Goal: Check status: Check status

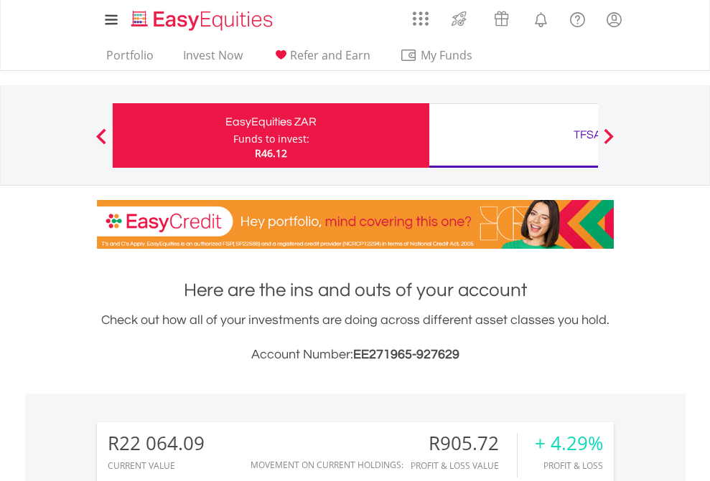
click at [233, 136] on div "Funds to invest:" at bounding box center [271, 139] width 76 height 14
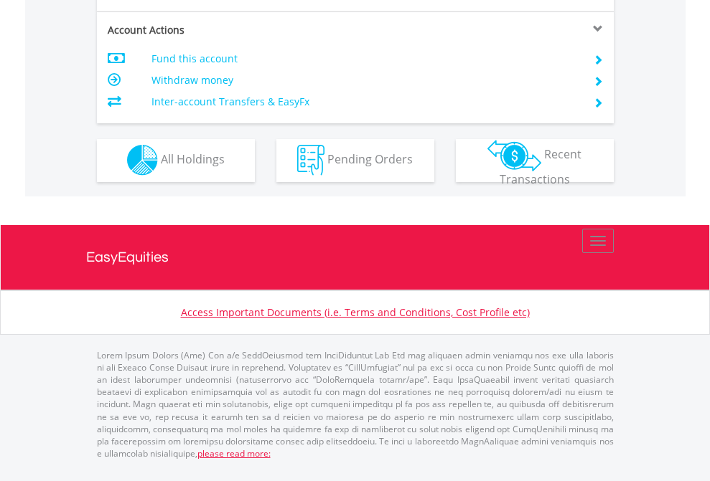
scroll to position [1342, 0]
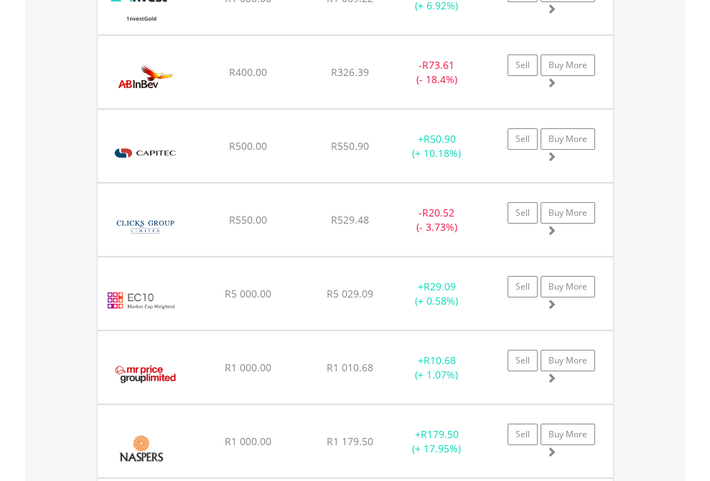
scroll to position [138, 225]
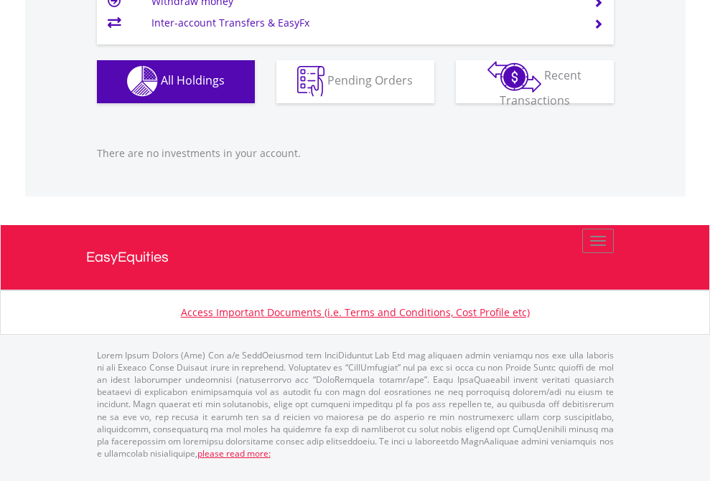
scroll to position [138, 225]
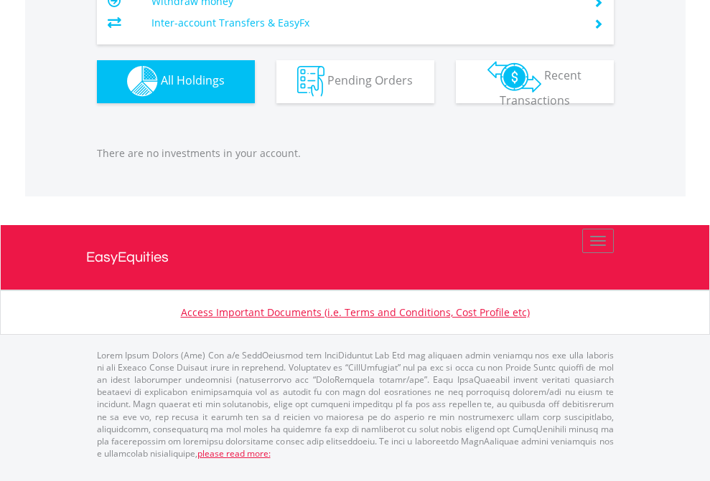
scroll to position [138, 225]
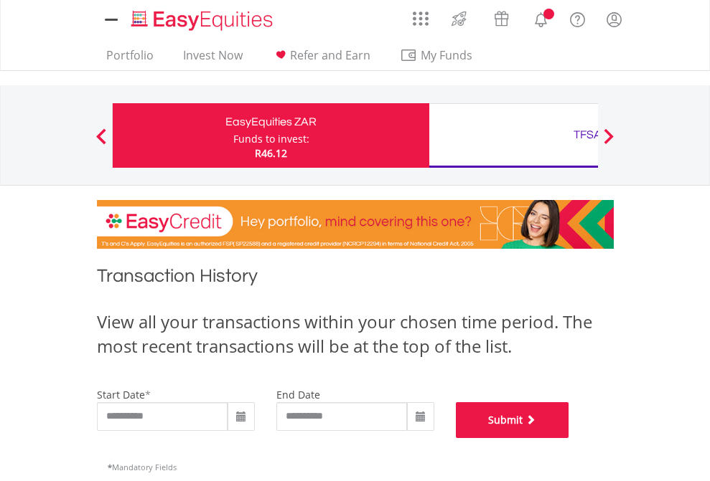
click at [569, 438] on button "Submit" at bounding box center [512, 420] width 113 height 36
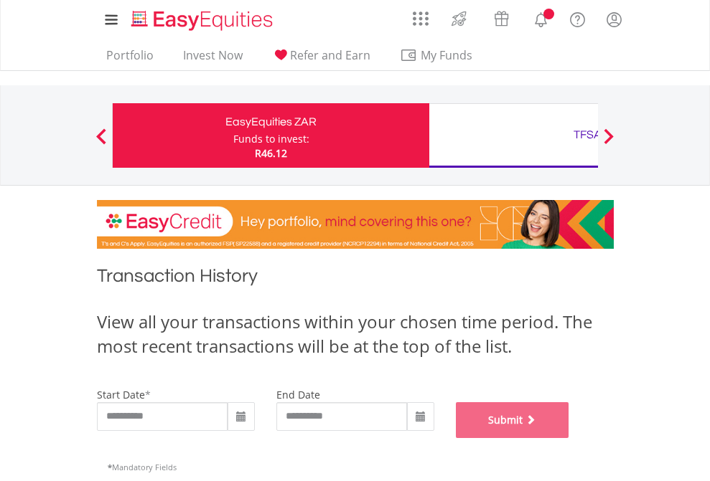
scroll to position [582, 0]
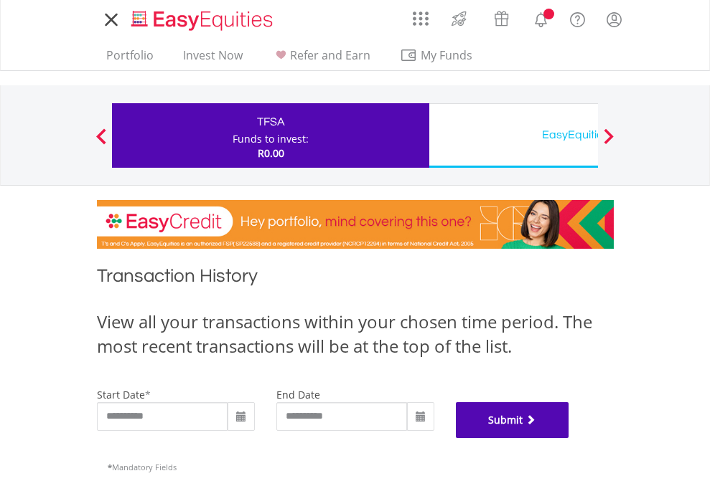
click at [569, 438] on button "Submit" at bounding box center [512, 420] width 113 height 36
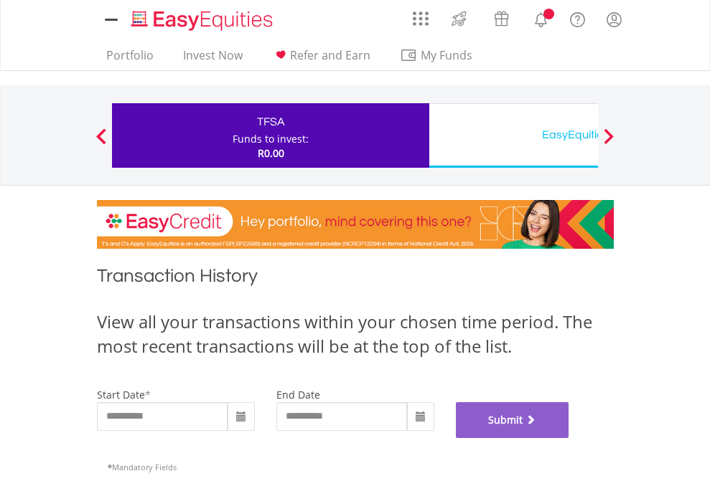
scroll to position [582, 0]
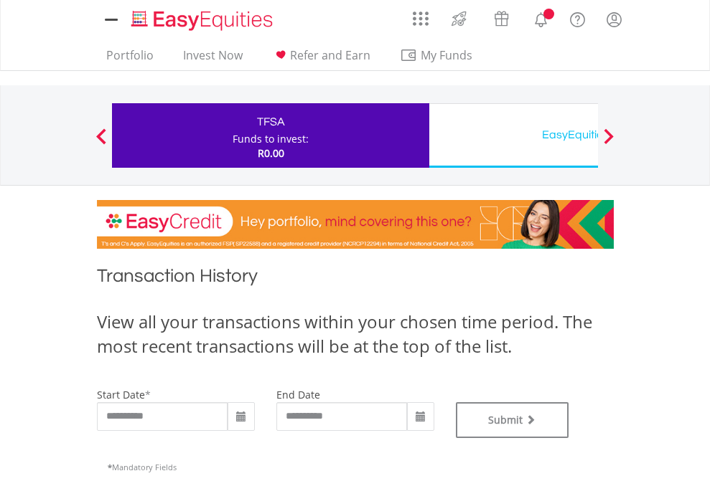
click at [513, 136] on div "EasyEquities USD" at bounding box center [587, 135] width 299 height 20
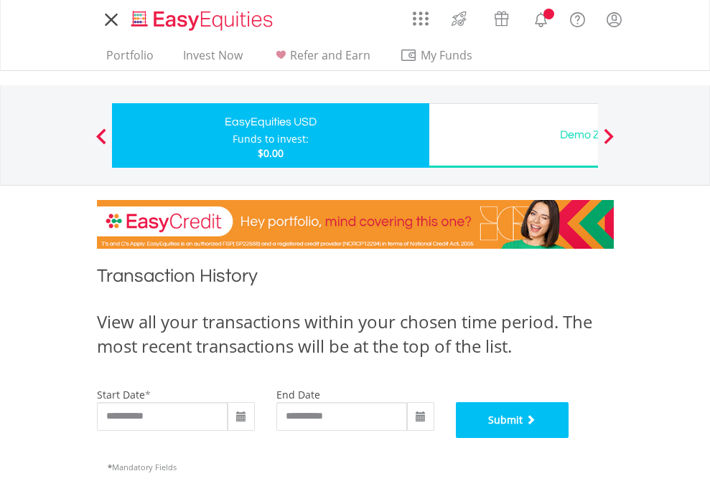
click at [569, 438] on button "Submit" at bounding box center [512, 420] width 113 height 36
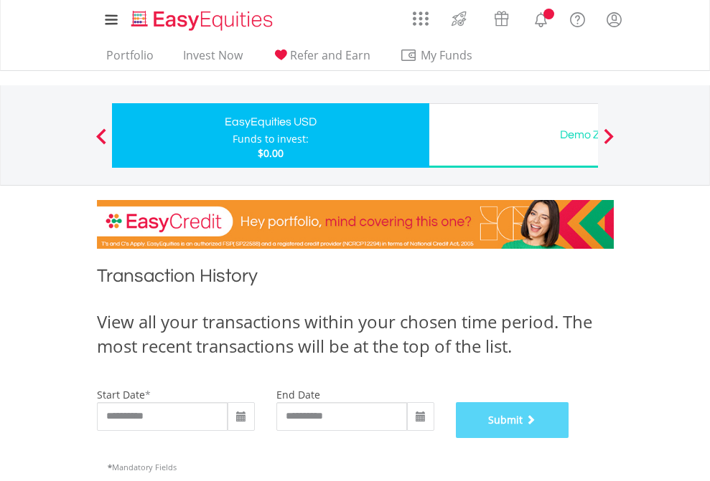
scroll to position [582, 0]
